Goal: Transaction & Acquisition: Purchase product/service

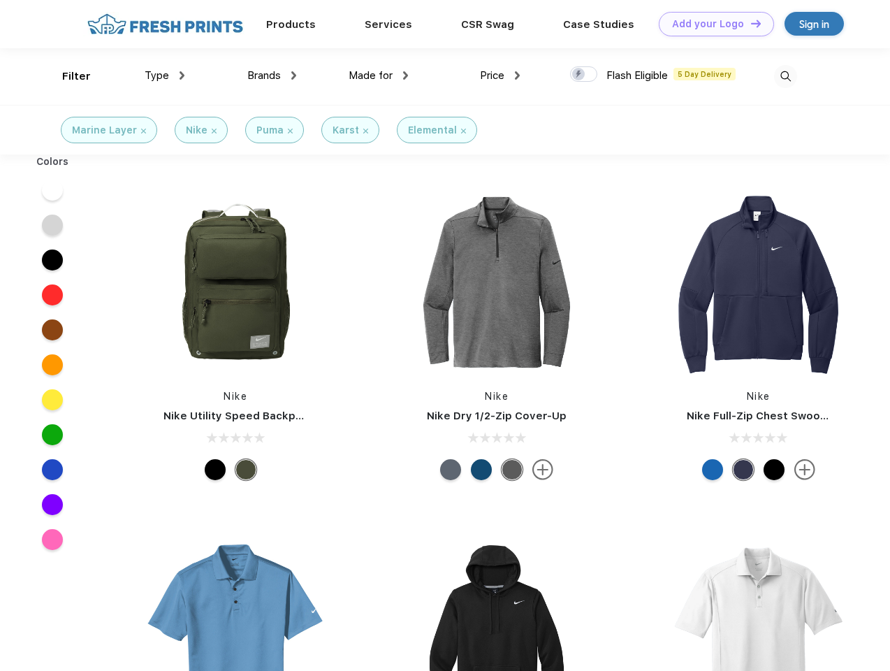
click at [711, 24] on link "Add your Logo Design Tool" at bounding box center [716, 24] width 115 height 24
click at [0, 0] on div "Design Tool" at bounding box center [0, 0] width 0 height 0
click at [749, 23] on link "Add your Logo Design Tool" at bounding box center [716, 24] width 115 height 24
click at [67, 76] on div "Filter" at bounding box center [76, 76] width 29 height 16
click at [165, 75] on span "Type" at bounding box center [157, 75] width 24 height 13
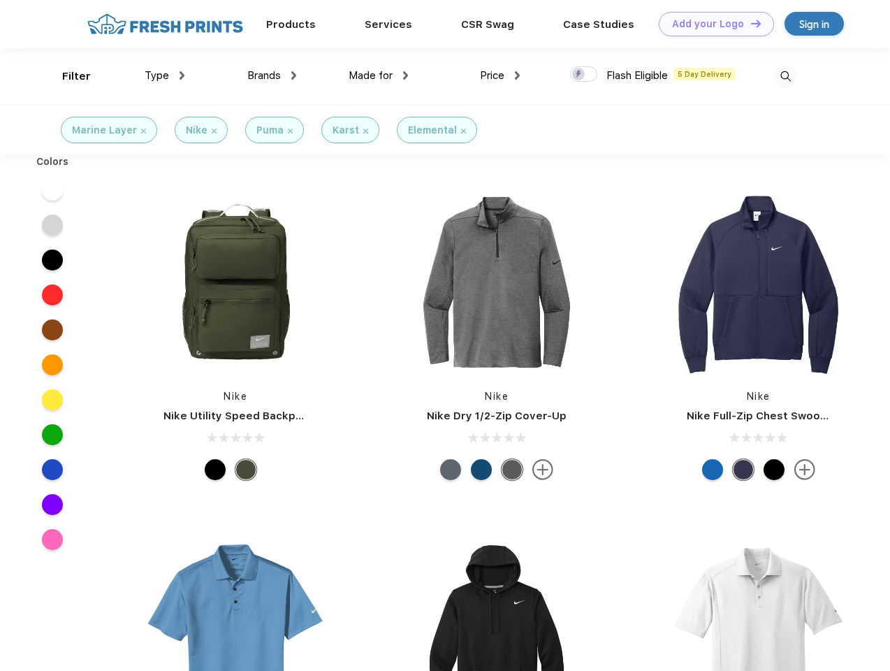
click at [272, 75] on span "Brands" at bounding box center [264, 75] width 34 height 13
click at [379, 75] on span "Made for" at bounding box center [371, 75] width 44 height 13
click at [500, 75] on span "Price" at bounding box center [492, 75] width 24 height 13
click at [584, 75] on div at bounding box center [583, 73] width 27 height 15
click at [579, 75] on input "checkbox" at bounding box center [574, 70] width 9 height 9
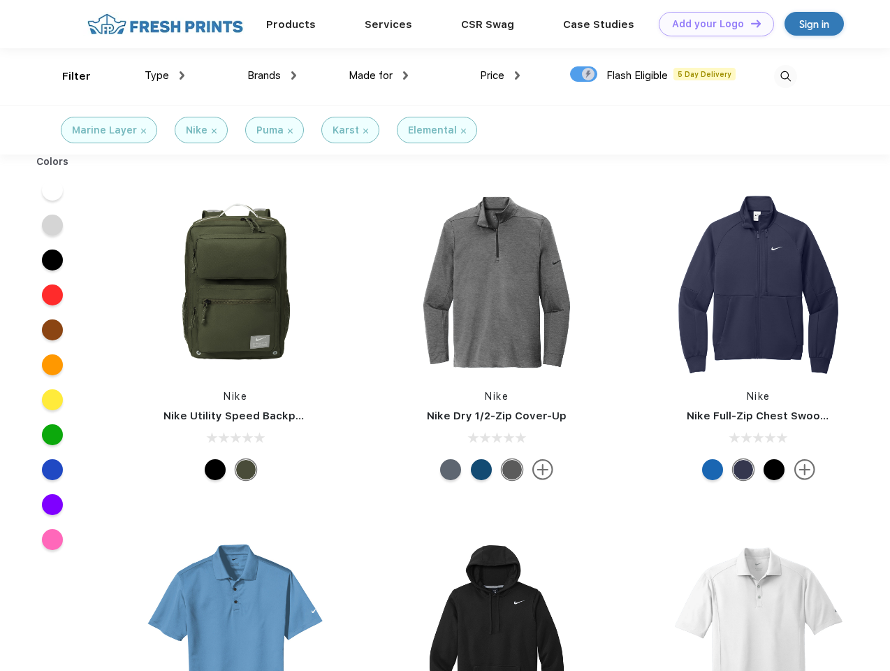
click at [785, 76] on img at bounding box center [785, 76] width 23 height 23
